Goal: Information Seeking & Learning: Understand process/instructions

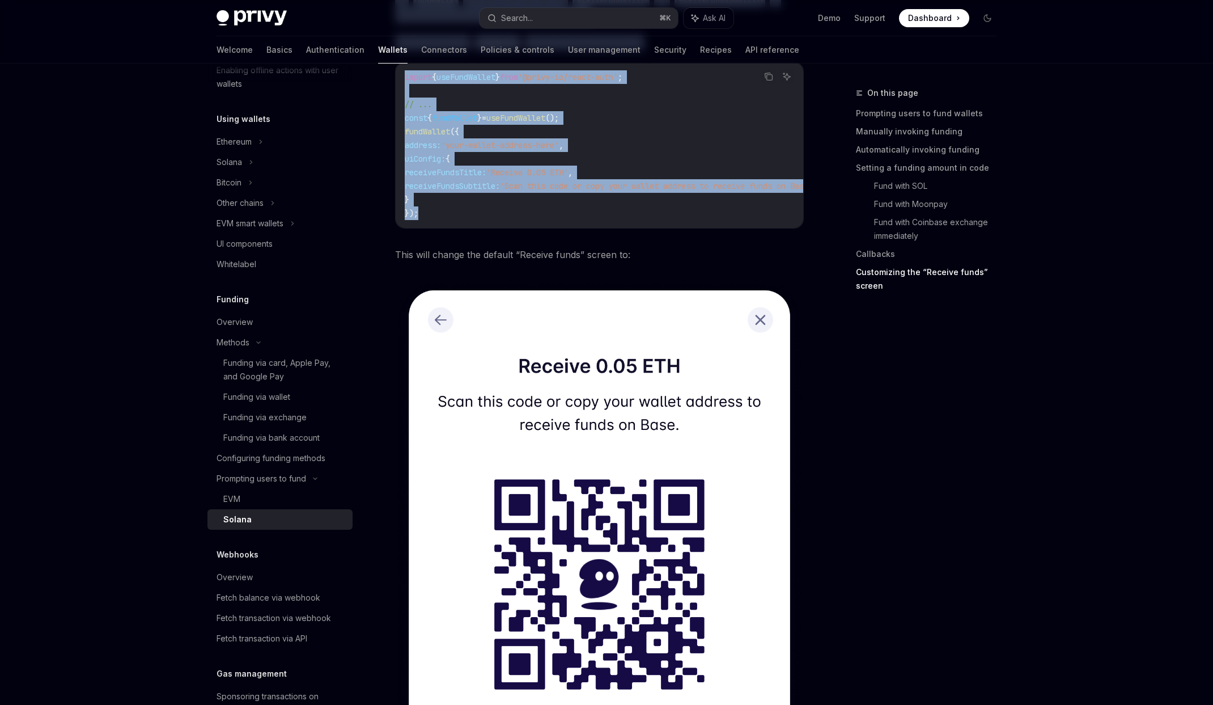
scroll to position [2371, 0]
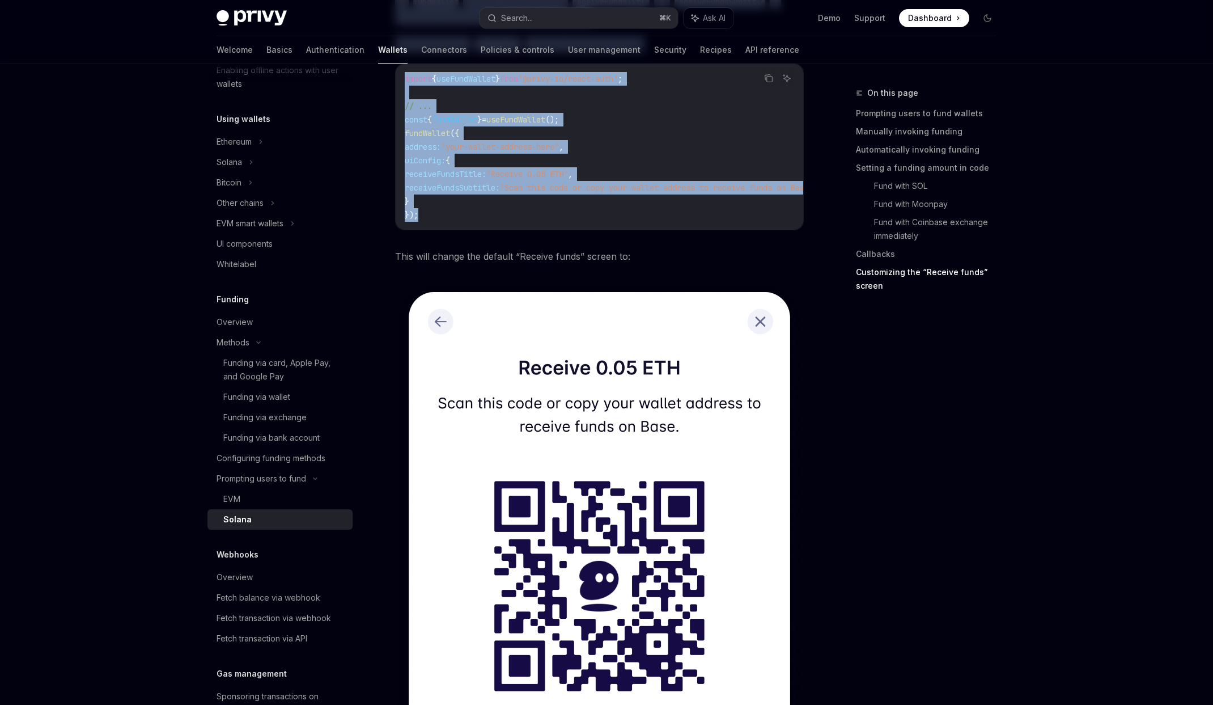
click at [572, 221] on code "import { useFundWallet } from '@privy-io/react-auth' ; // ... const { fundWalle…" at bounding box center [625, 147] width 440 height 150
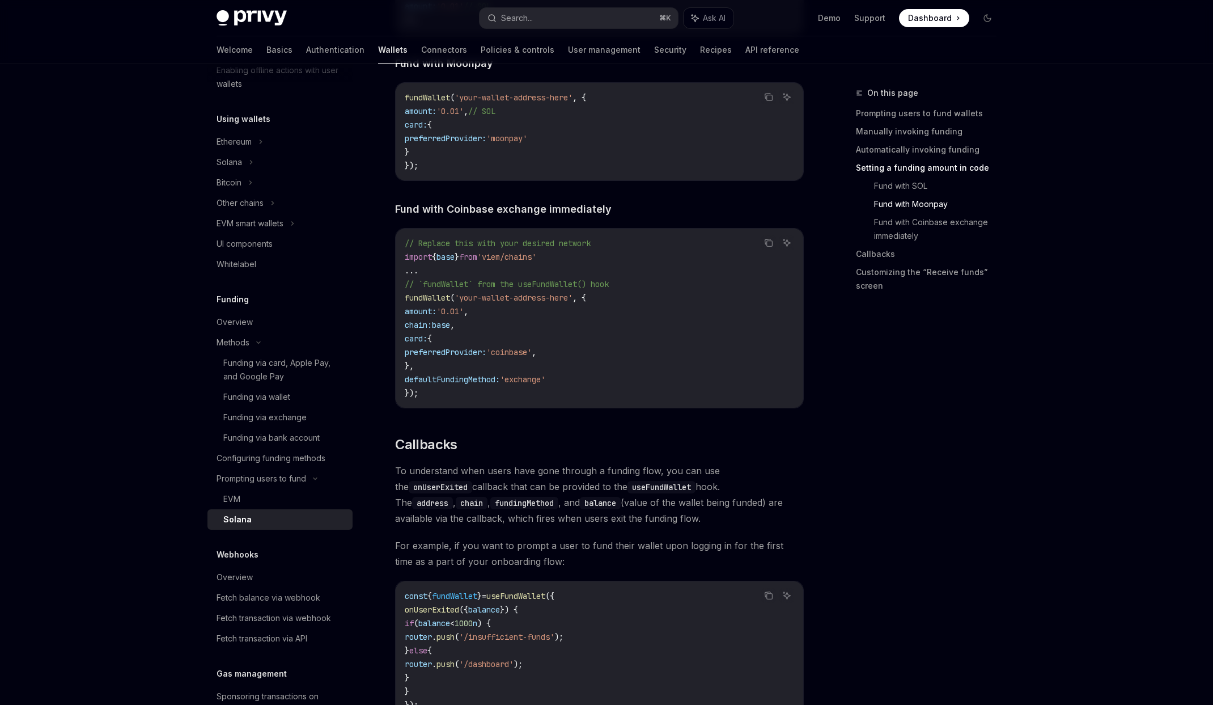
scroll to position [1434, 0]
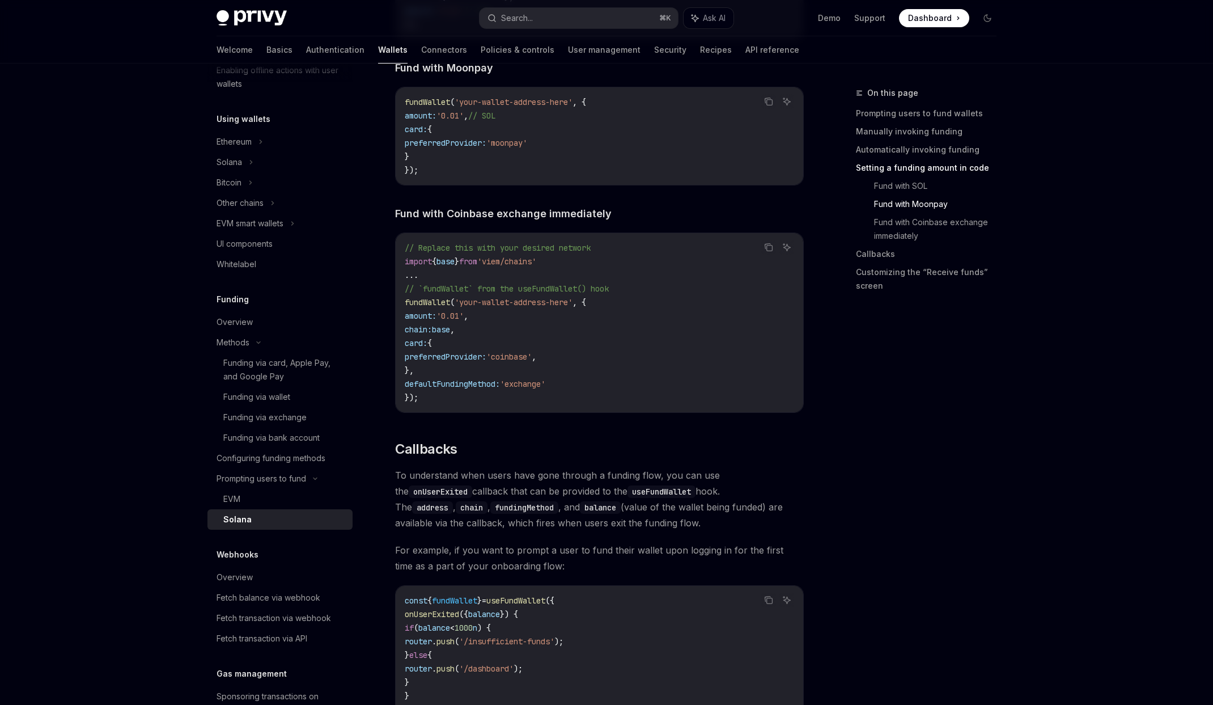
click at [430, 107] on span "fundWallet" at bounding box center [427, 102] width 45 height 10
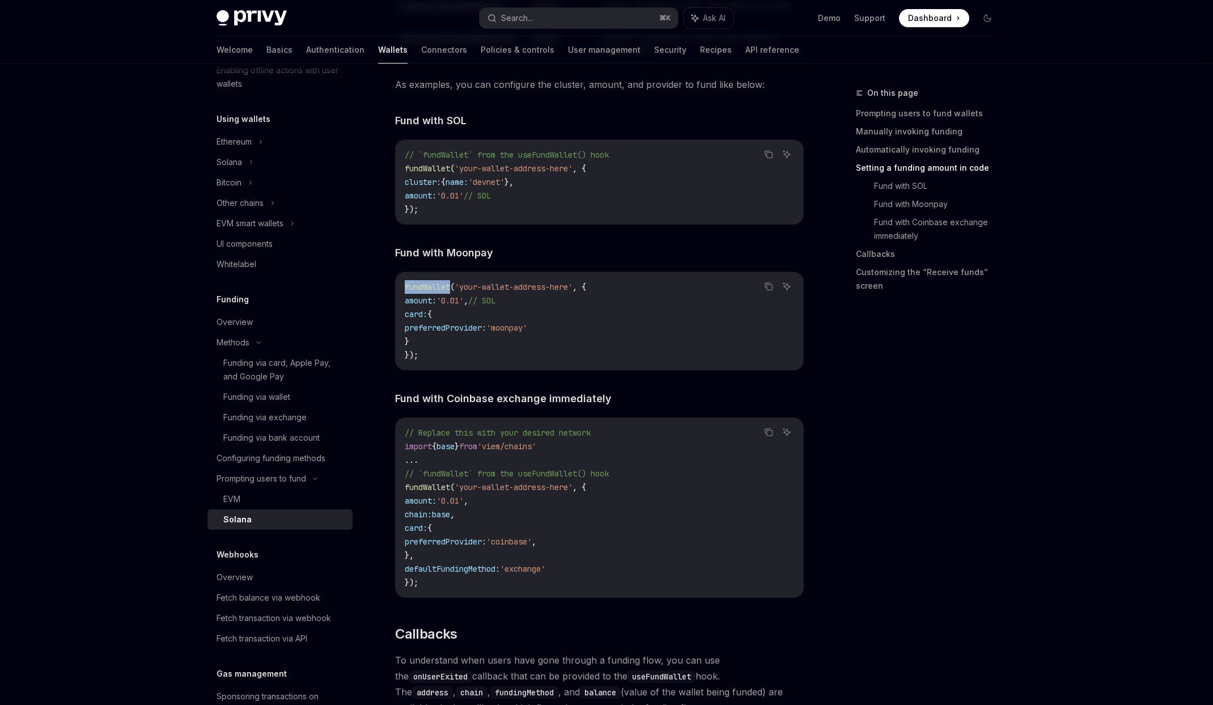
scroll to position [1247, 0]
copy span "fundWallet"
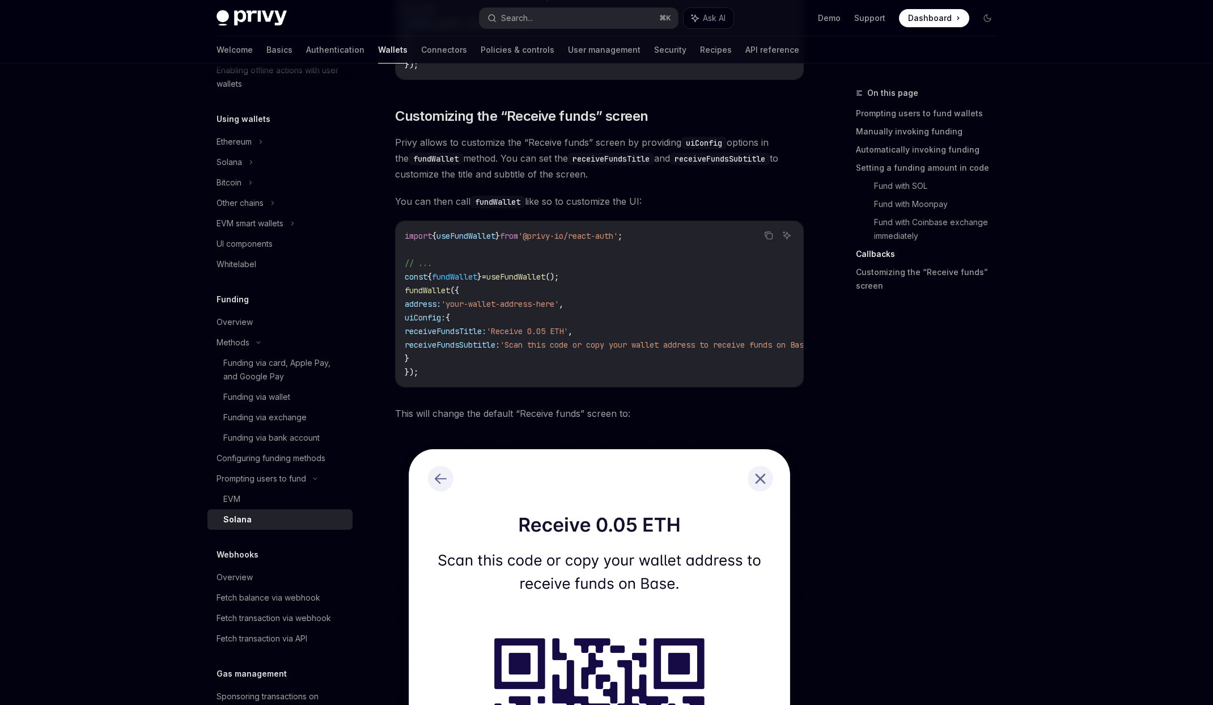
scroll to position [2356, 0]
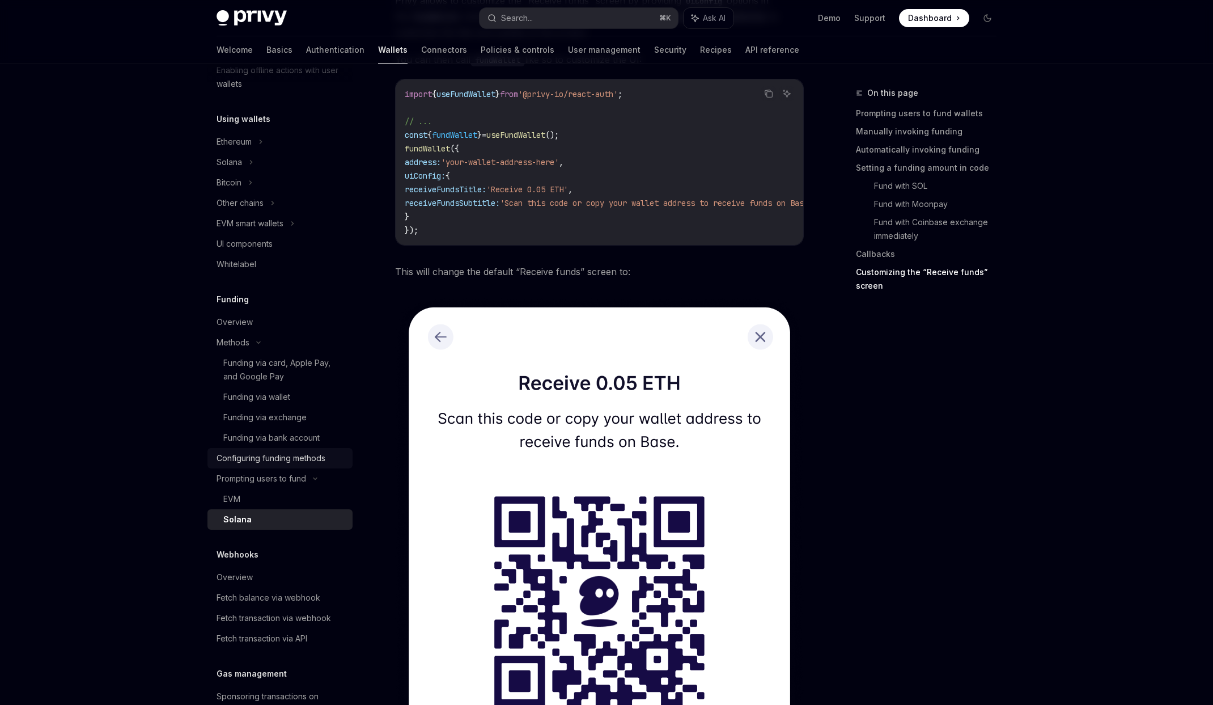
click at [270, 455] on div "Configuring funding methods" at bounding box center [271, 458] width 109 height 14
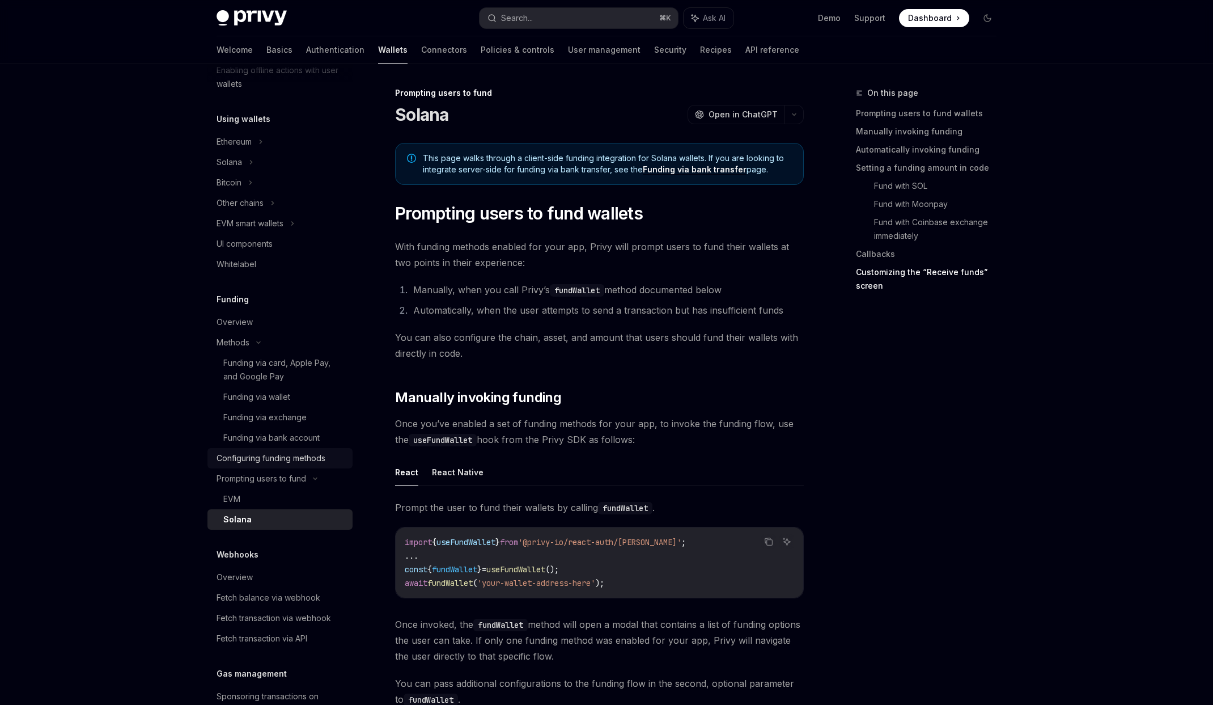
type textarea "*"
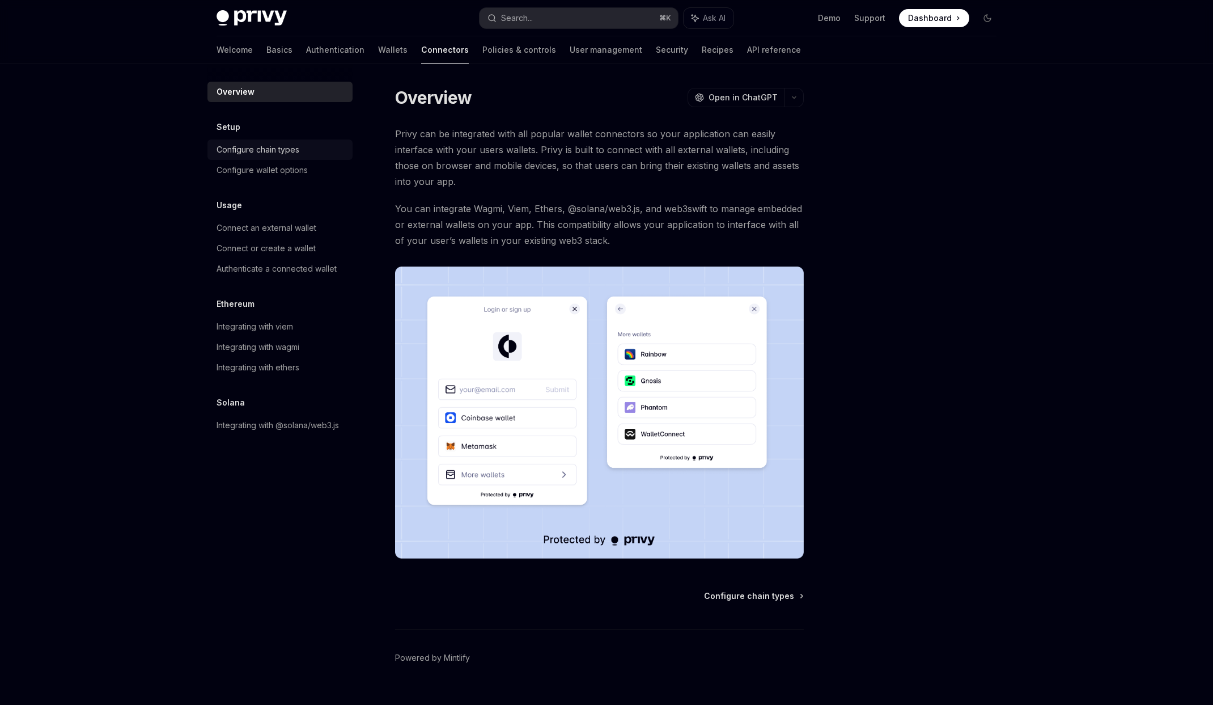
click at [286, 142] on link "Configure chain types" at bounding box center [280, 149] width 145 height 20
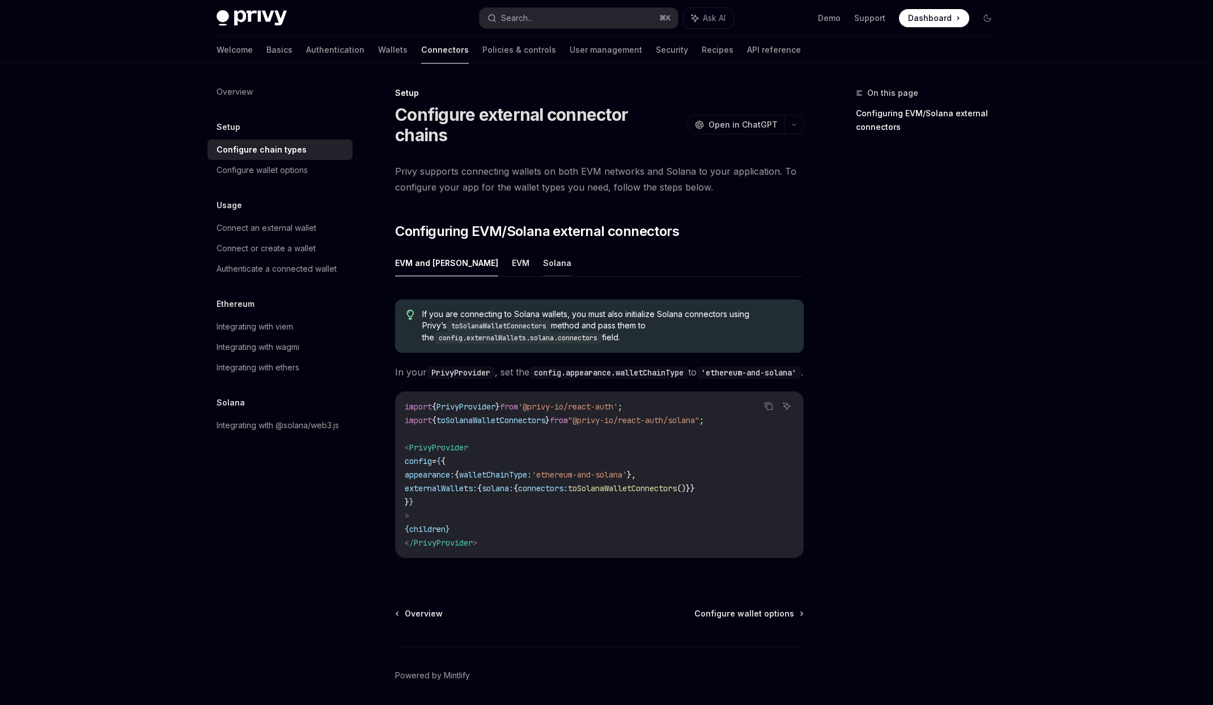
click at [543, 250] on button "Solana" at bounding box center [557, 263] width 28 height 27
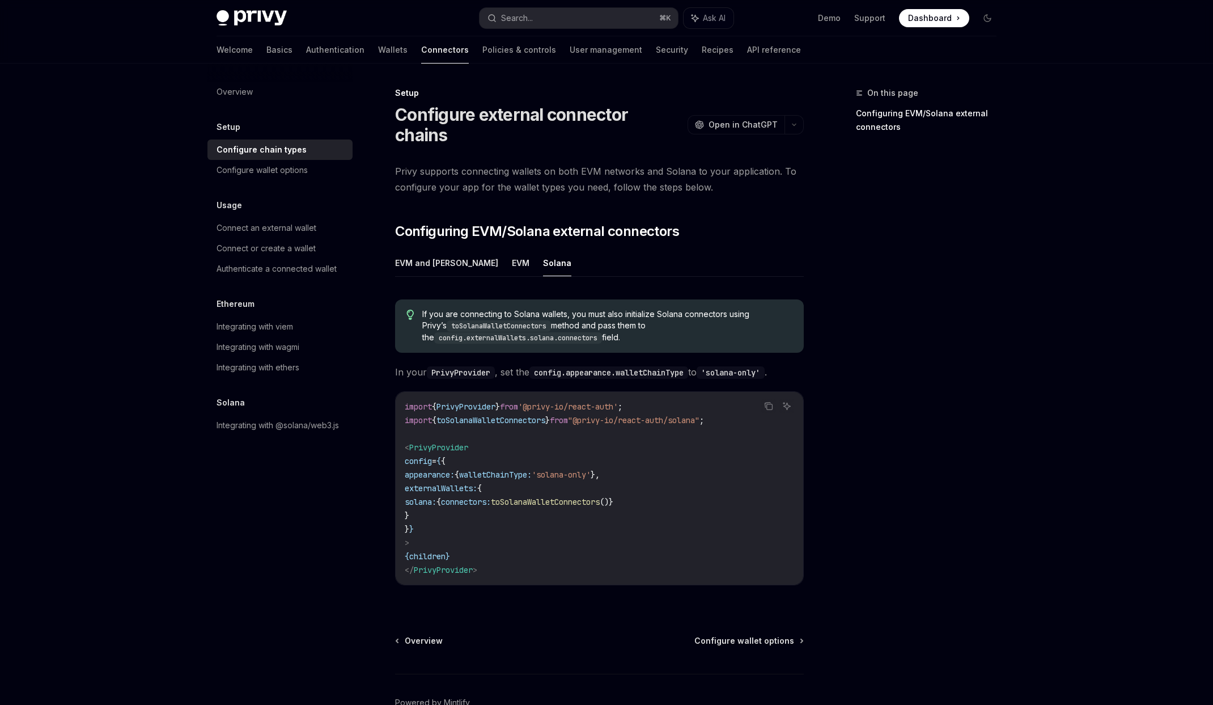
click at [461, 413] on code "import { PrivyProvider } from '@privy-io/react-auth' ; import { toSolanaWalletC…" at bounding box center [600, 488] width 390 height 177
click at [458, 442] on span "PrivyProvider" at bounding box center [438, 447] width 59 height 10
copy span "PrivyProvider"
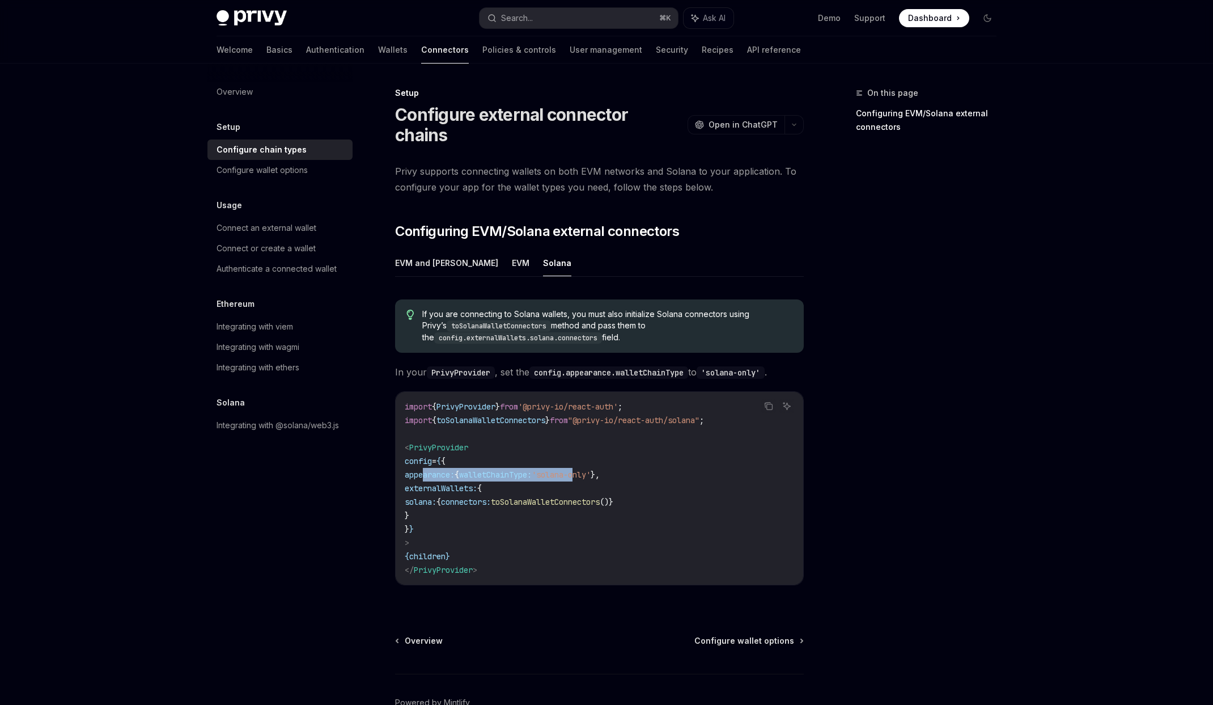
drag, startPoint x: 423, startPoint y: 454, endPoint x: 604, endPoint y: 455, distance: 181.5
click at [600, 470] on span "appearance: { walletChainType: 'solana-only' }," at bounding box center [502, 475] width 195 height 10
copy span "appearance: { walletChainType: 'solana-"
drag, startPoint x: 433, startPoint y: 481, endPoint x: 705, endPoint y: 479, distance: 271.6
click at [705, 479] on code "import { PrivyProvider } from '@privy-io/react-auth' ; import { toSolanaWalletC…" at bounding box center [600, 488] width 390 height 177
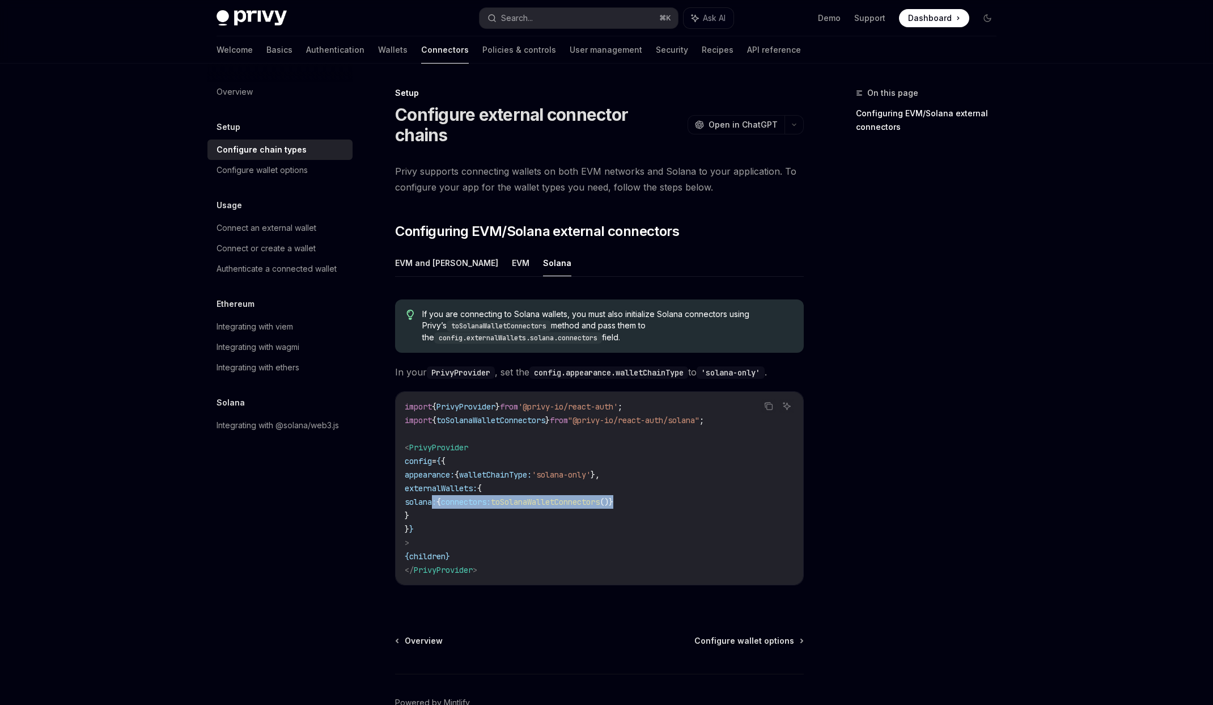
copy span "solana: { connectors: toSolanaWalletConnectors ()}"
click at [451, 473] on code "import { PrivyProvider } from '@privy-io/react-auth' ; import { toSolanaWalletC…" at bounding box center [600, 488] width 390 height 177
drag, startPoint x: 424, startPoint y: 468, endPoint x: 432, endPoint y: 493, distance: 26.2
click at [432, 493] on code "import { PrivyProvider } from '@privy-io/react-auth' ; import { toSolanaWalletC…" at bounding box center [600, 488] width 390 height 177
copy code "externalWallets: { solana: { connectors: toSolanaWalletConnectors ()} }"
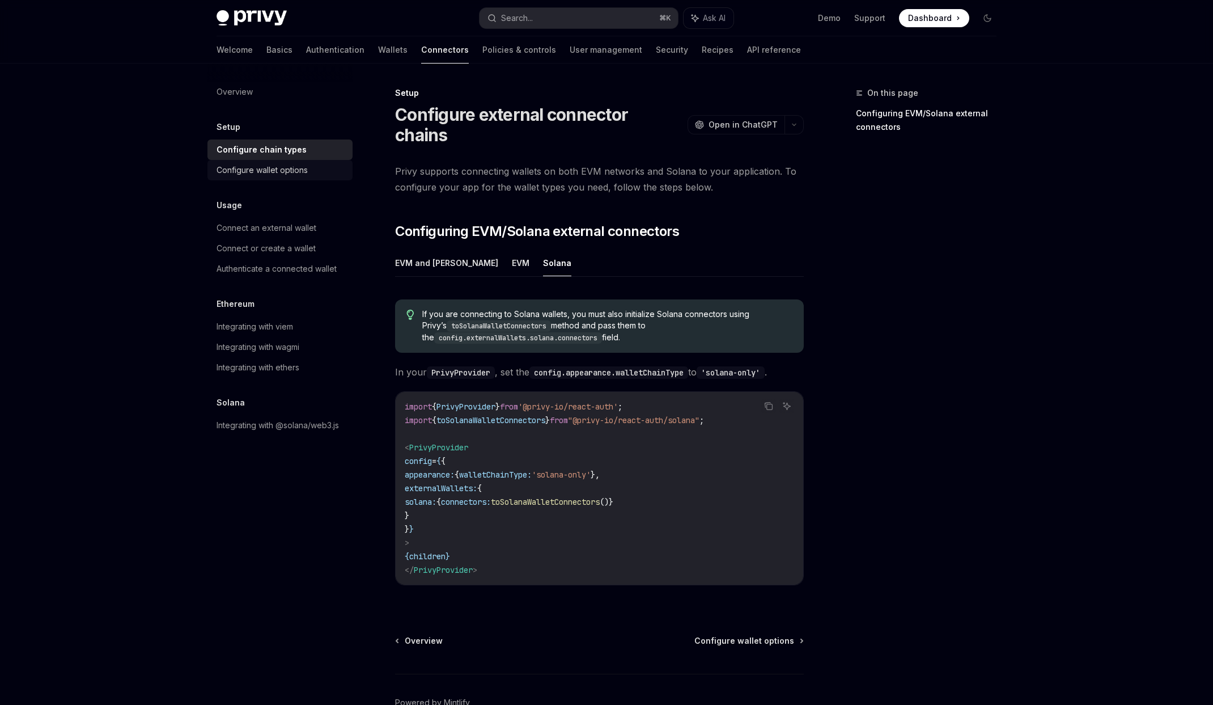
click at [292, 171] on div "Configure wallet options" at bounding box center [262, 170] width 91 height 14
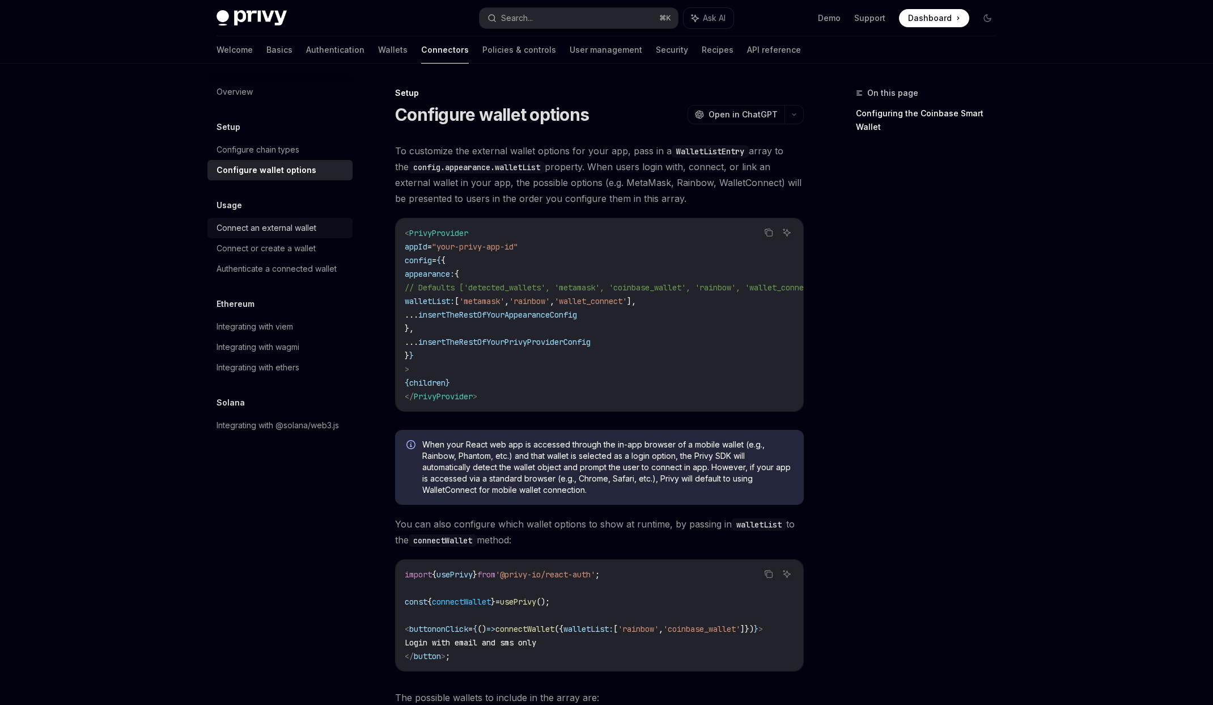
click at [270, 227] on div "Connect an external wallet" at bounding box center [267, 228] width 100 height 14
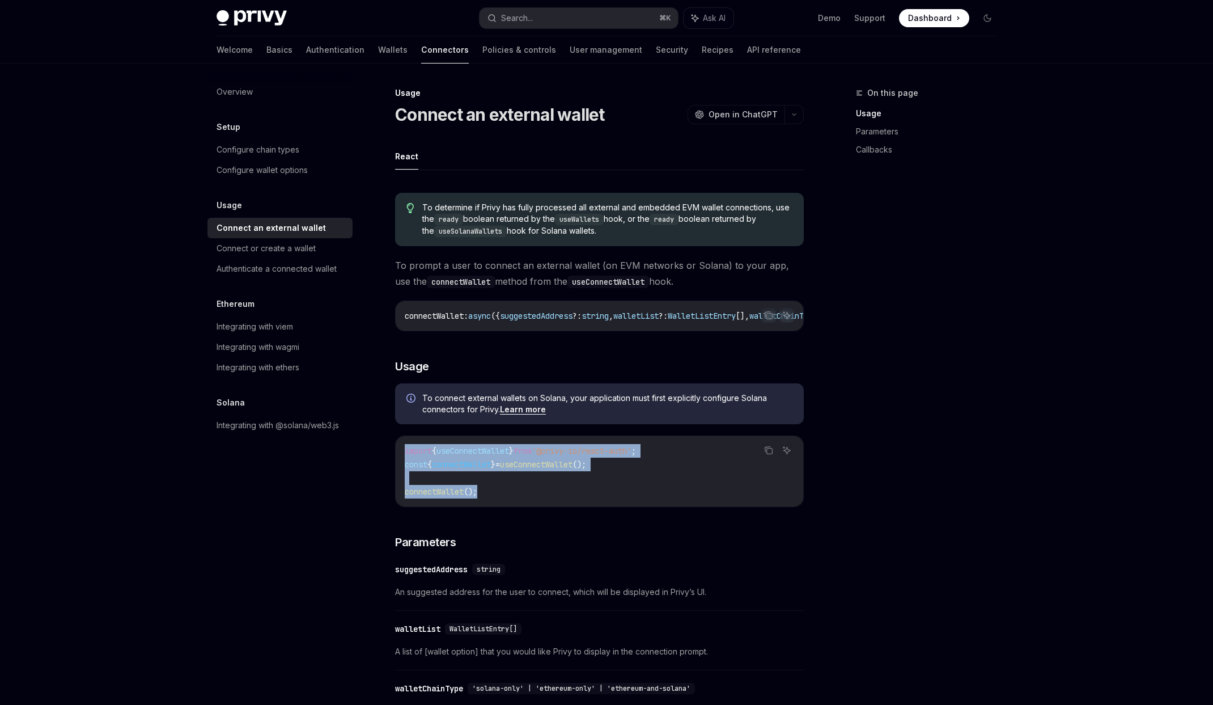
drag, startPoint x: 543, startPoint y: 502, endPoint x: 395, endPoint y: 445, distance: 158.7
click at [395, 445] on div "To determine if Privy has fully processed all external and embedded EVM wallet …" at bounding box center [599, 627] width 409 height 886
copy code "import { useConnectWallet } from '@privy-io/react-auth' ; const { connectWallet…"
click at [454, 361] on div "To determine if Privy has fully processed all external and embedded EVM wallet …" at bounding box center [599, 627] width 409 height 886
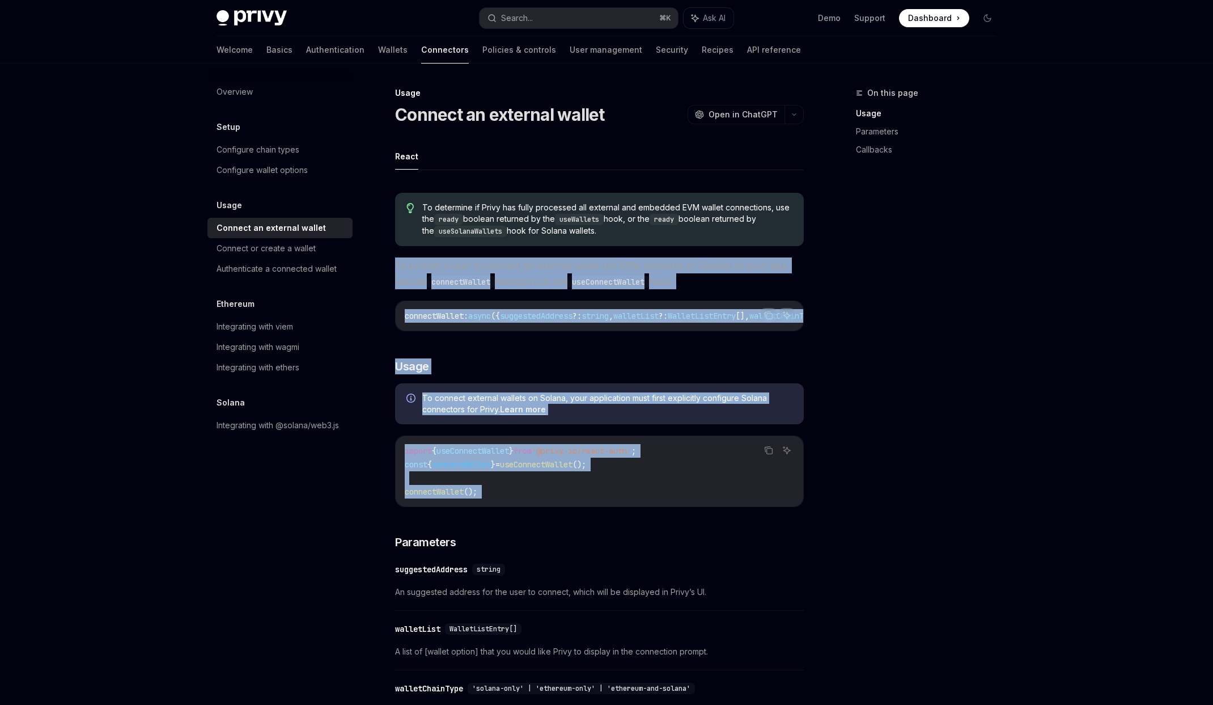
drag, startPoint x: 395, startPoint y: 261, endPoint x: 621, endPoint y: 521, distance: 344.9
click at [621, 521] on div "To determine if Privy has fully processed all external and embedded EVM wallet …" at bounding box center [599, 627] width 409 height 886
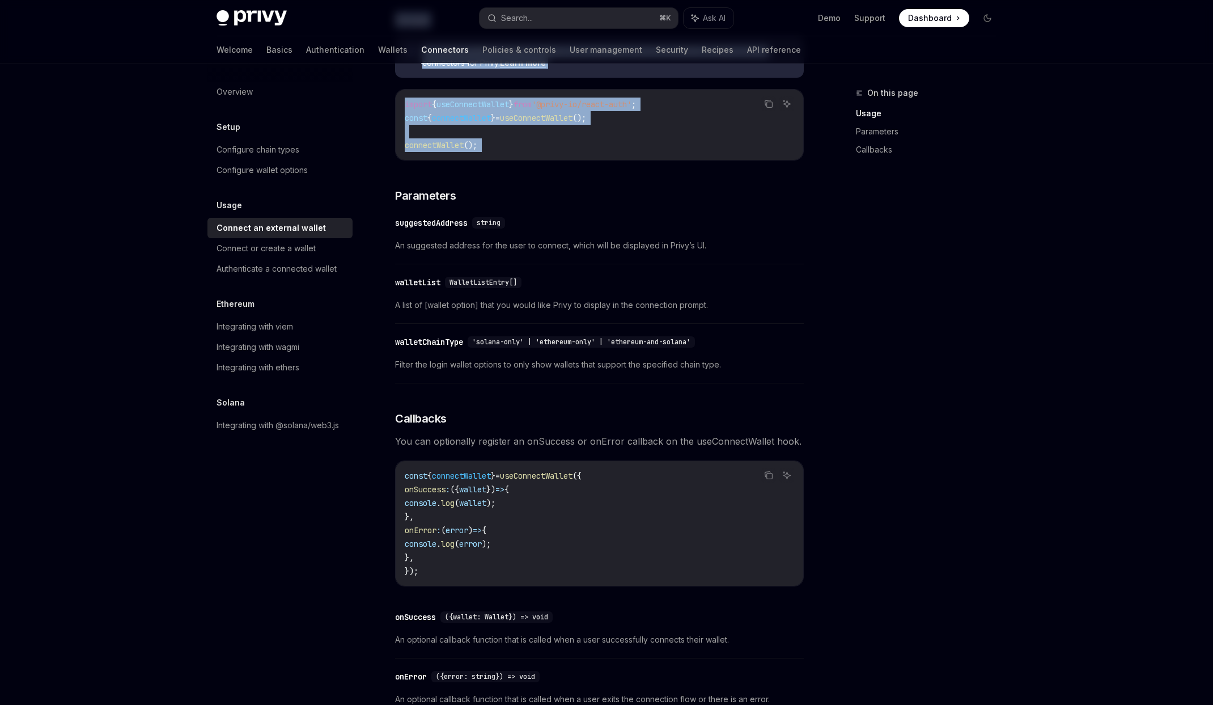
scroll to position [538, 0]
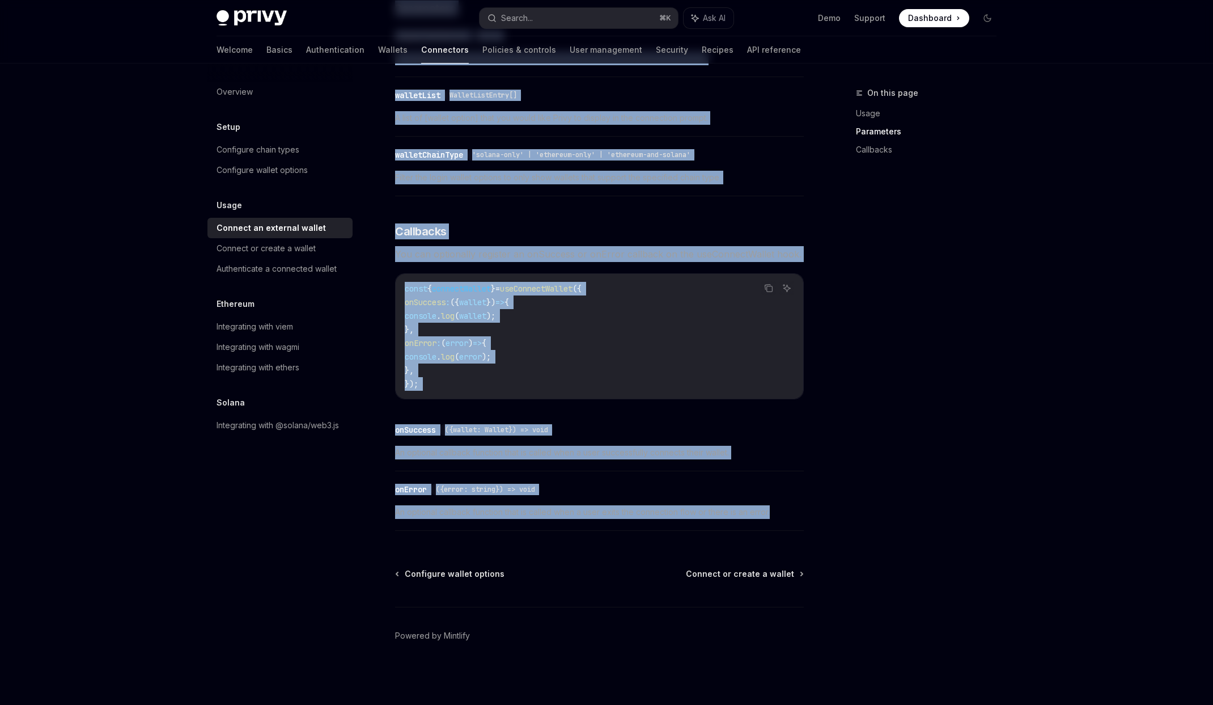
click at [788, 508] on span "An optional callback function that is called when a user exits the connection f…" at bounding box center [599, 512] width 409 height 14
copy div "To prompt a user to connect an external wallet (on EVM networks or Solana) to y…"
click at [249, 272] on div "Authenticate a connected wallet" at bounding box center [277, 269] width 120 height 14
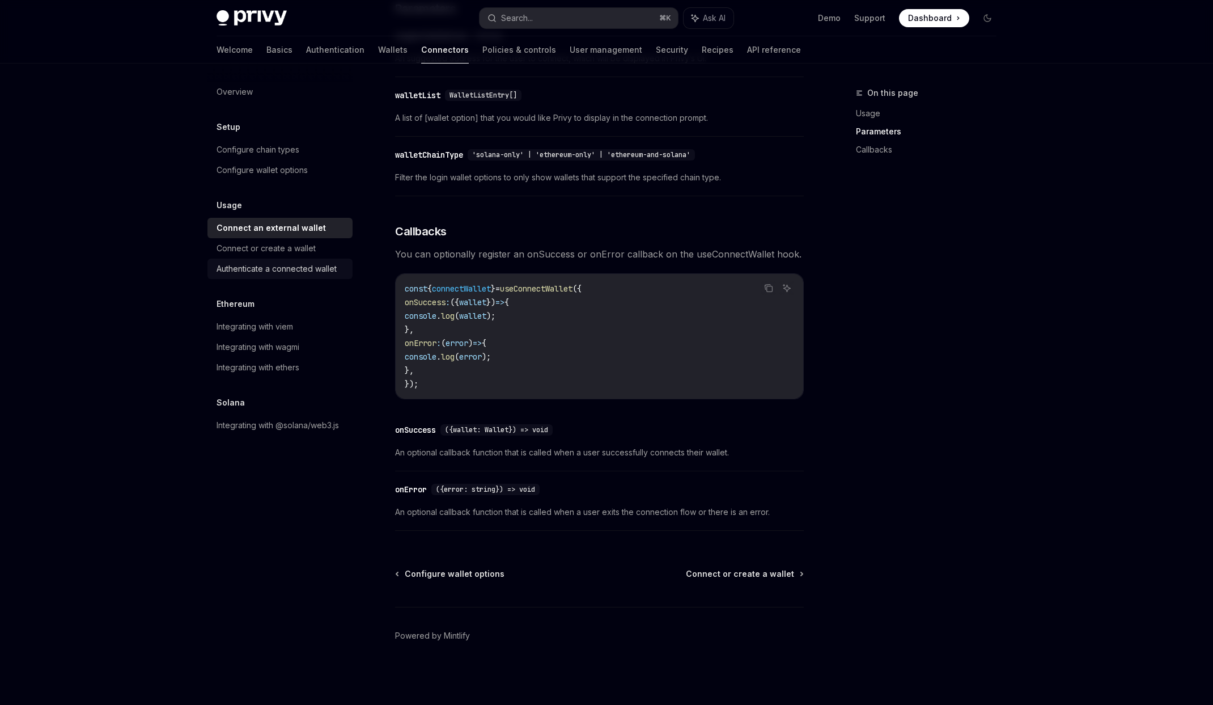
click at [249, 272] on div "Authenticate a connected wallet" at bounding box center [277, 269] width 120 height 14
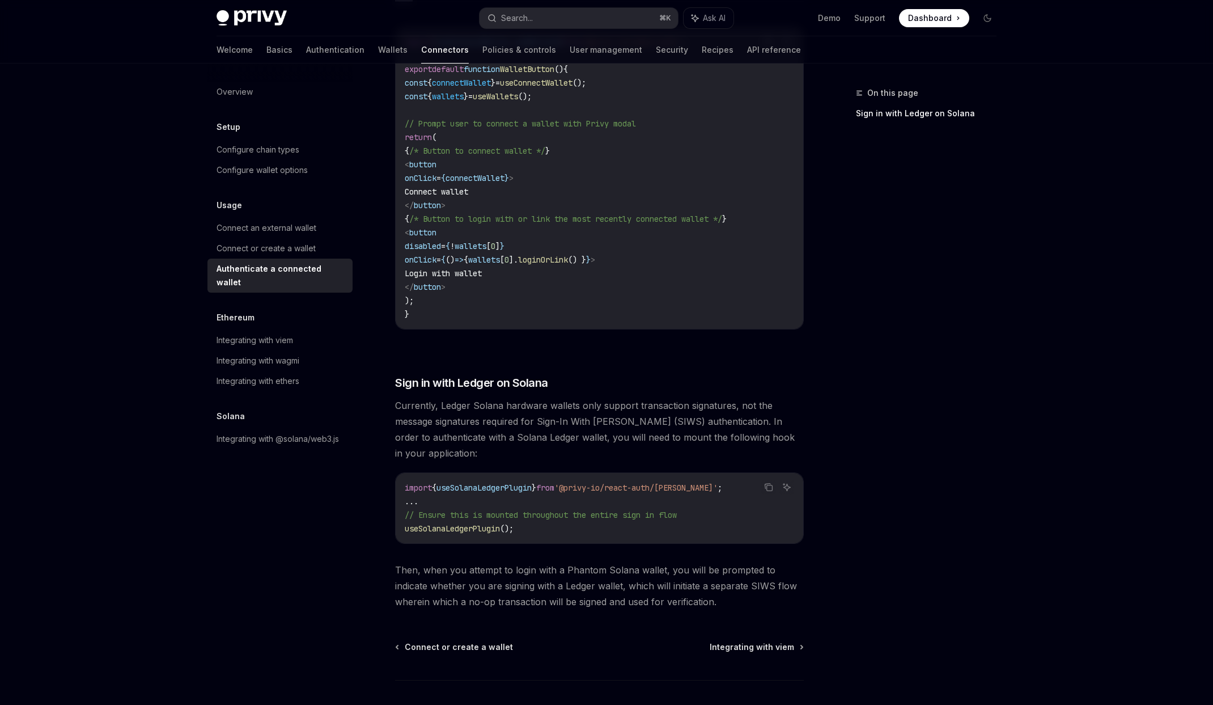
click at [249, 272] on div "Authenticate a connected wallet" at bounding box center [281, 275] width 129 height 27
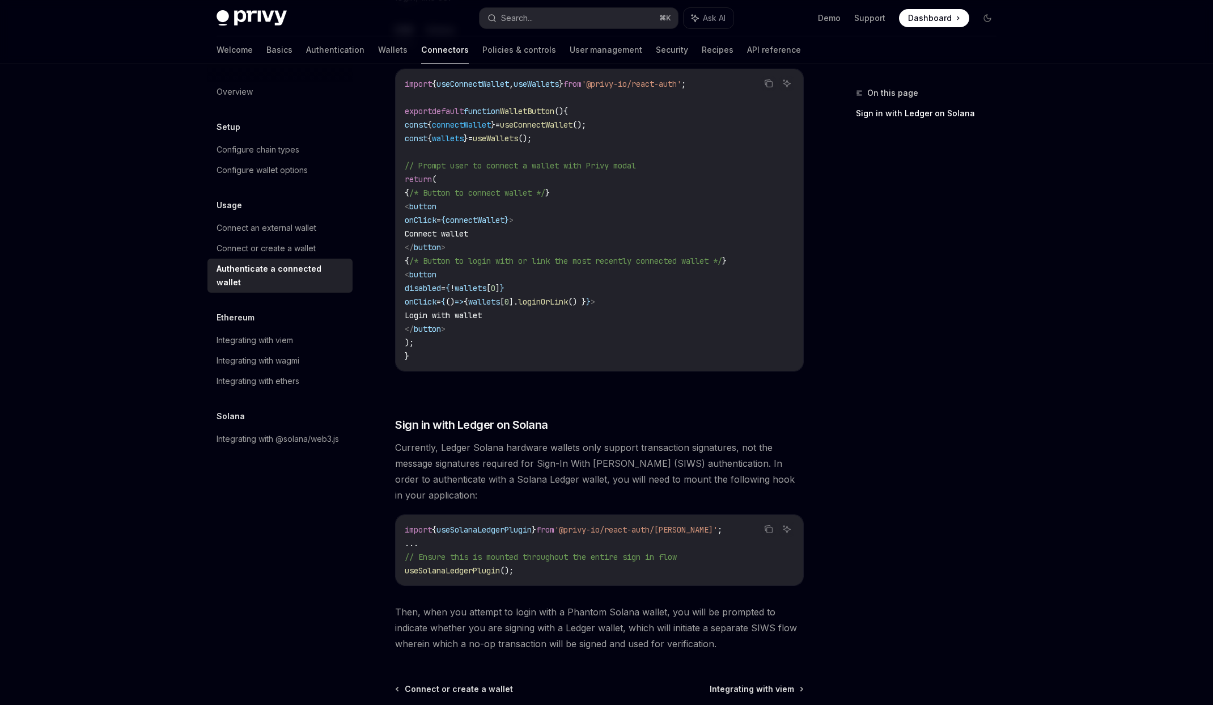
scroll to position [640, 0]
click at [229, 432] on div "Integrating with @solana/web3.js" at bounding box center [278, 439] width 122 height 14
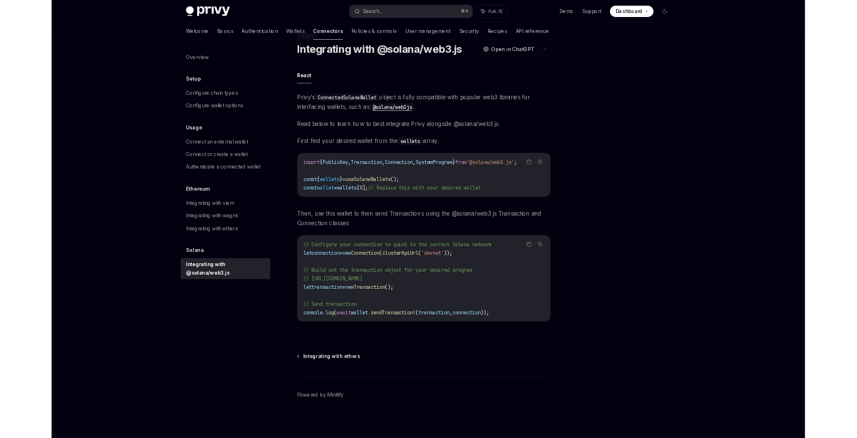
scroll to position [40, 0]
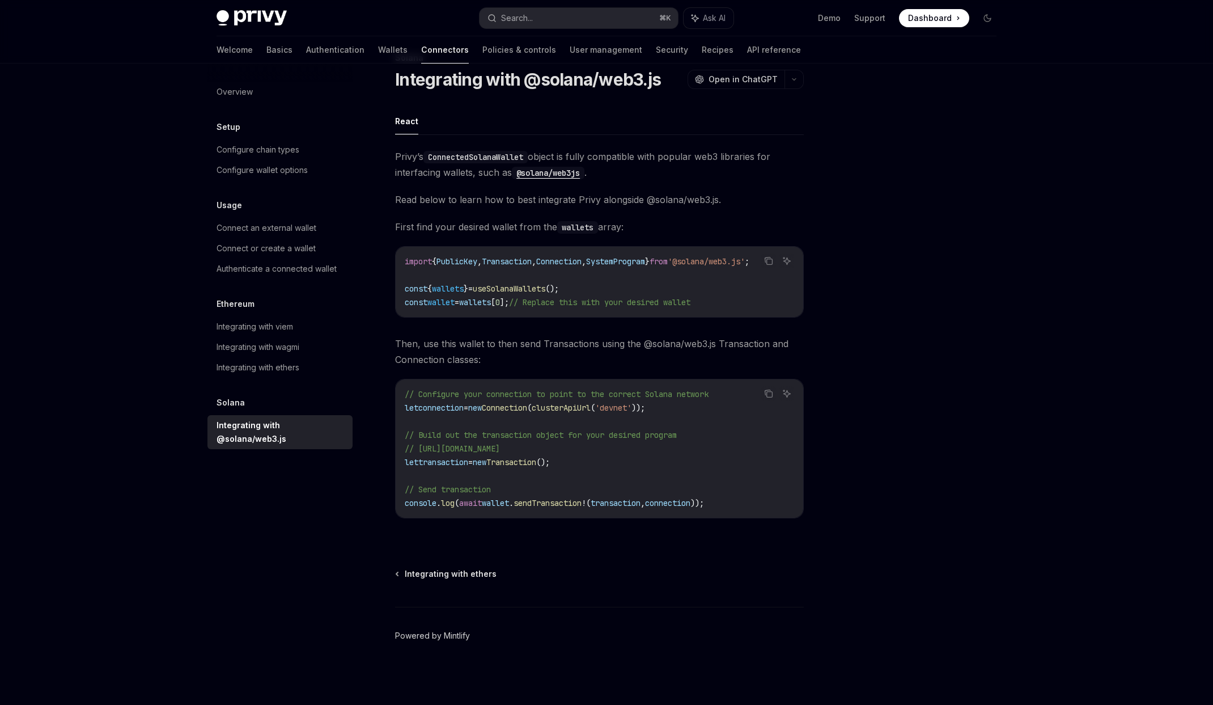
type textarea "*"
